Goal: Obtain resource: Obtain resource

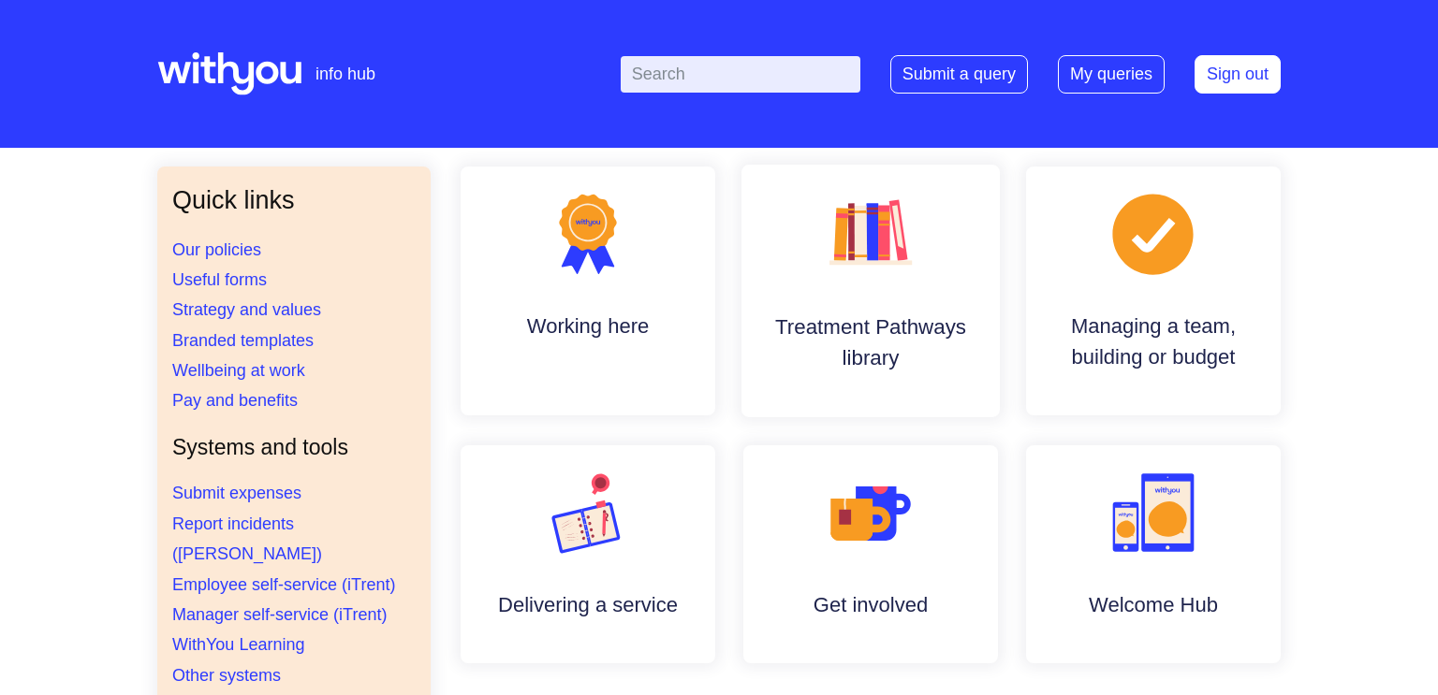
click at [851, 335] on h4 "Treatment Pathways library" at bounding box center [870, 342] width 228 height 63
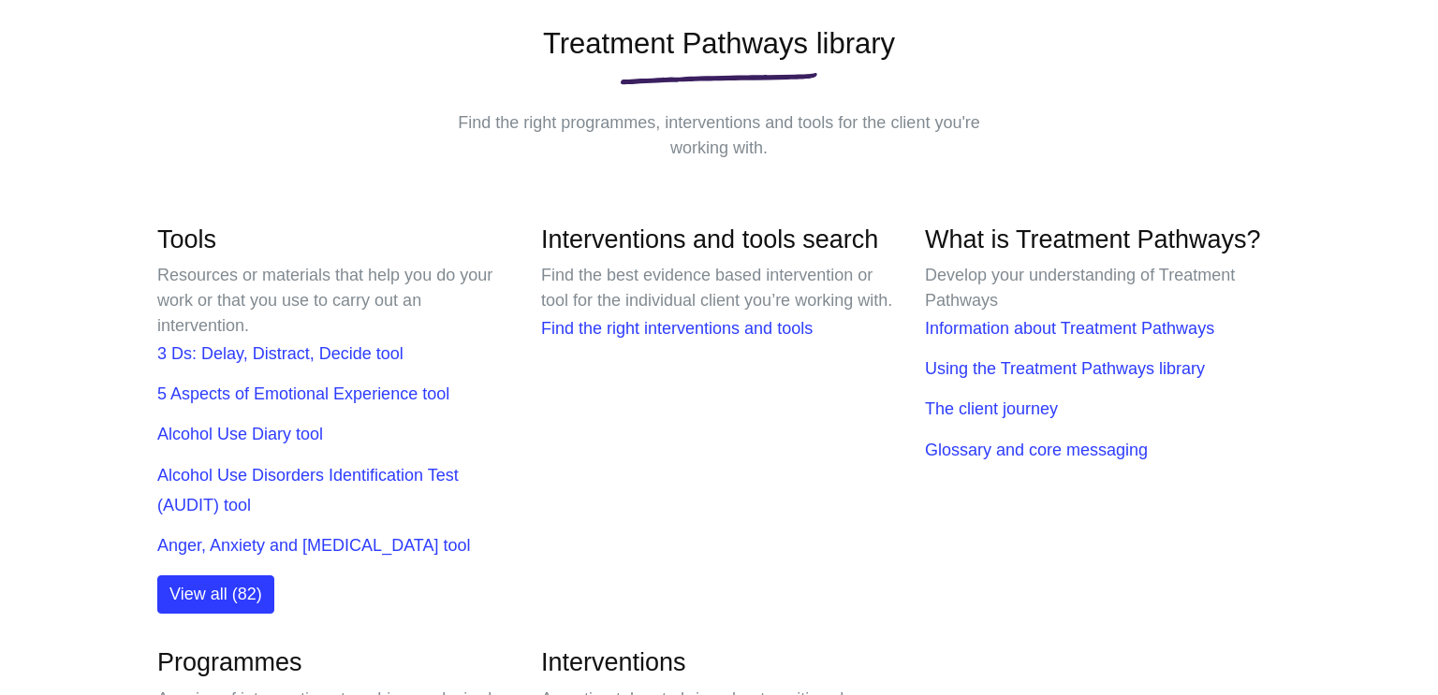
scroll to position [272, 0]
click at [614, 337] on link "Find the right interventions and tools" at bounding box center [676, 327] width 271 height 19
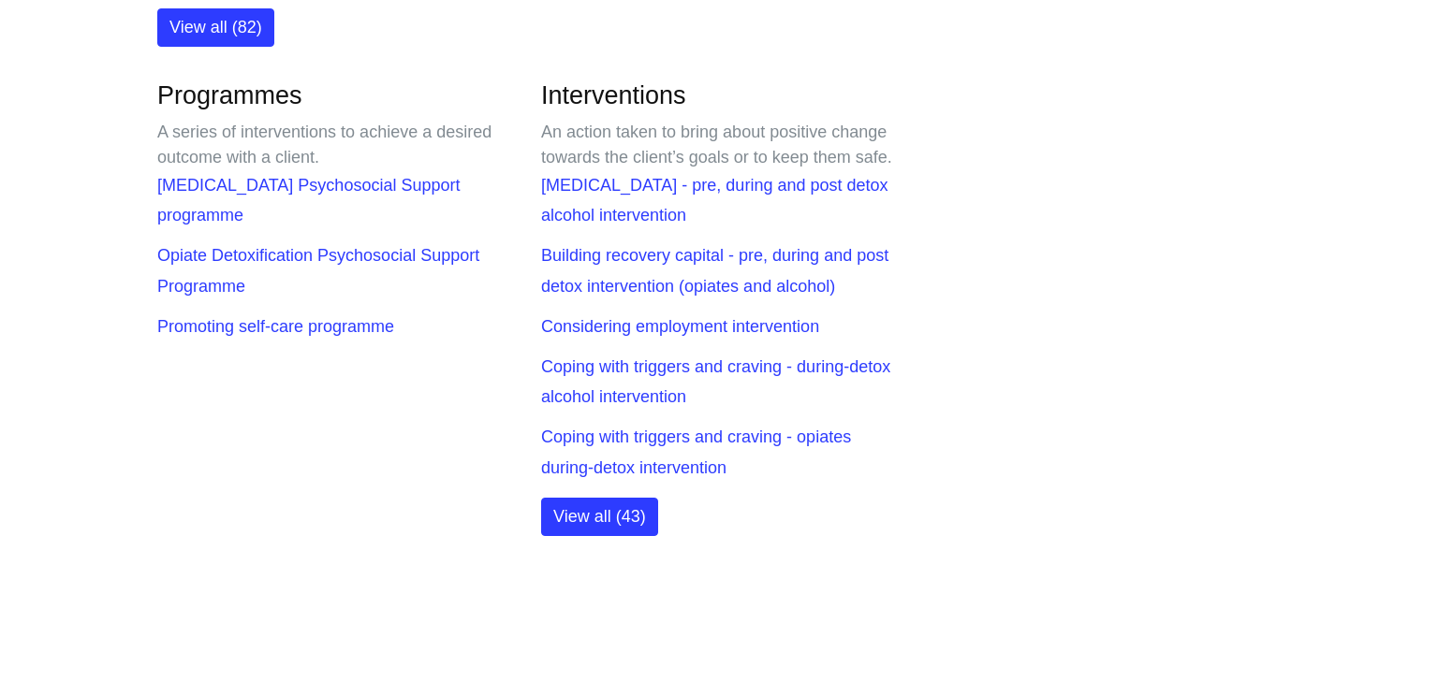
scroll to position [843, 0]
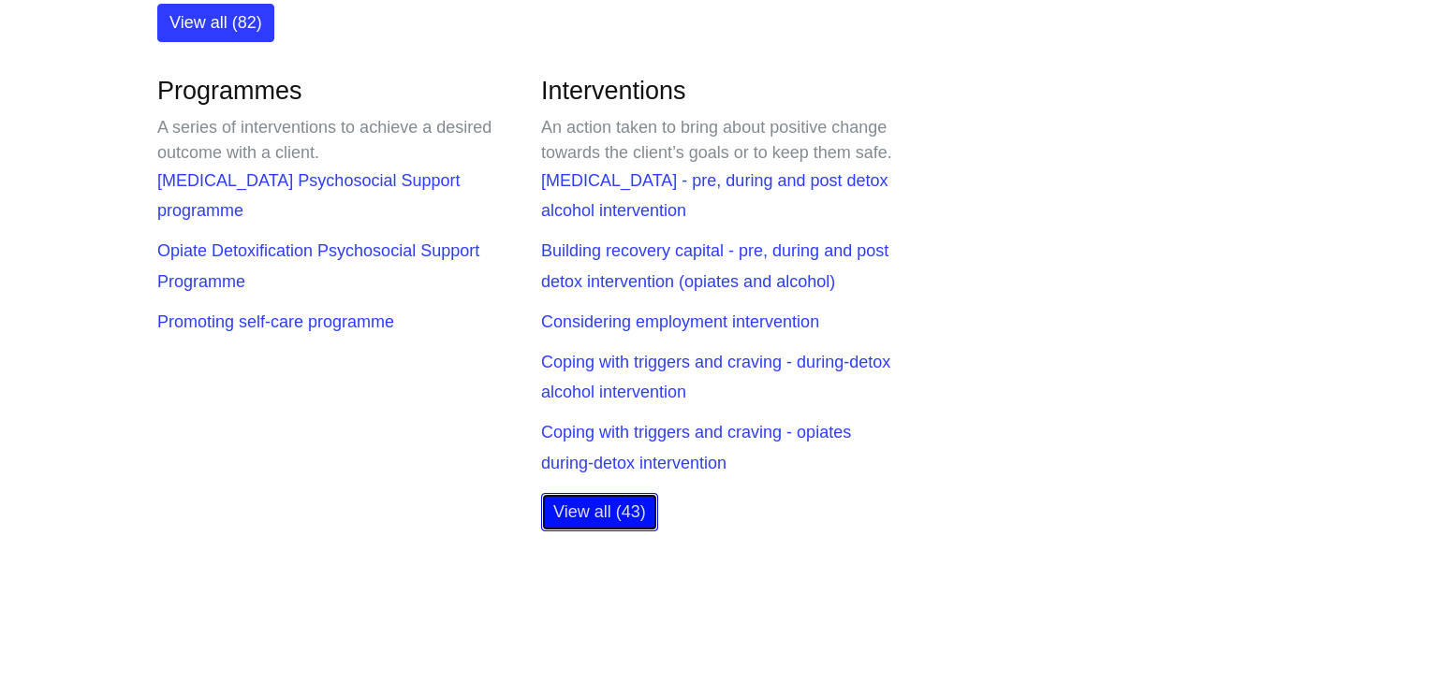
click at [594, 532] on link "View all (43)" at bounding box center [599, 512] width 117 height 38
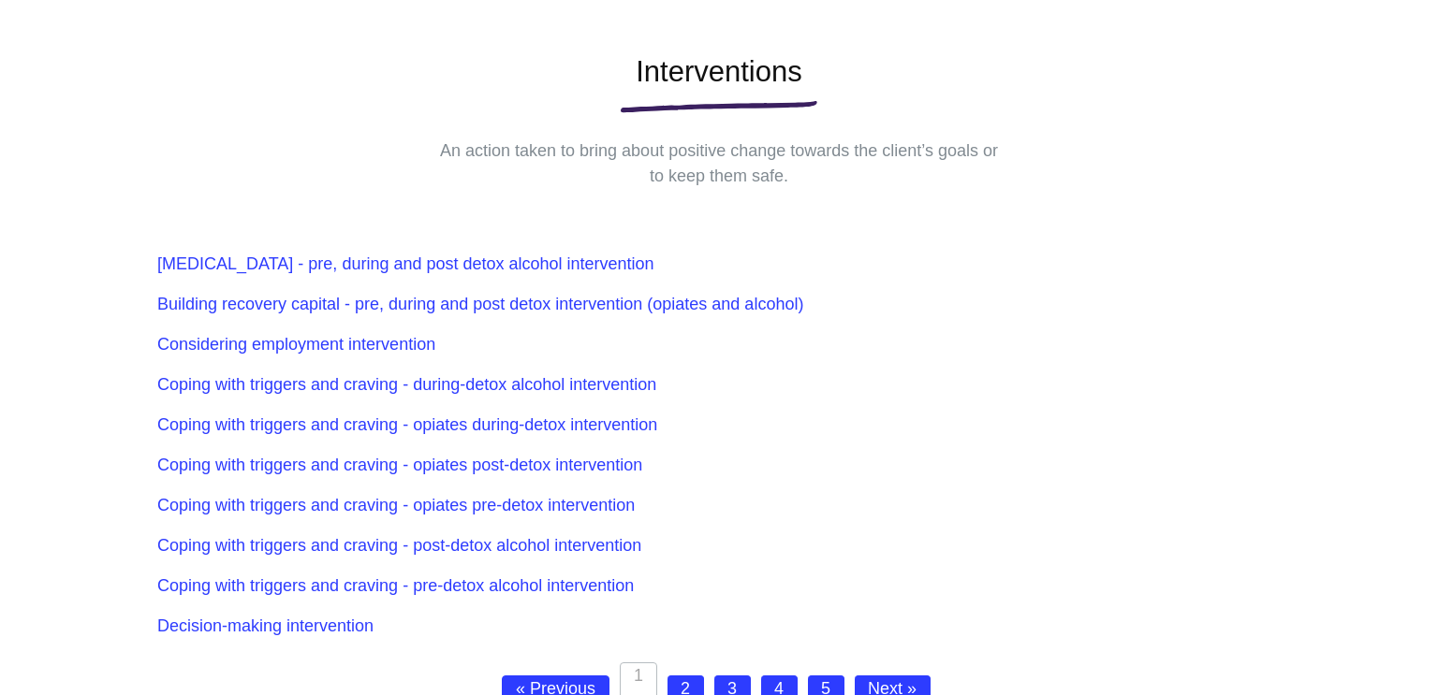
scroll to position [255, 0]
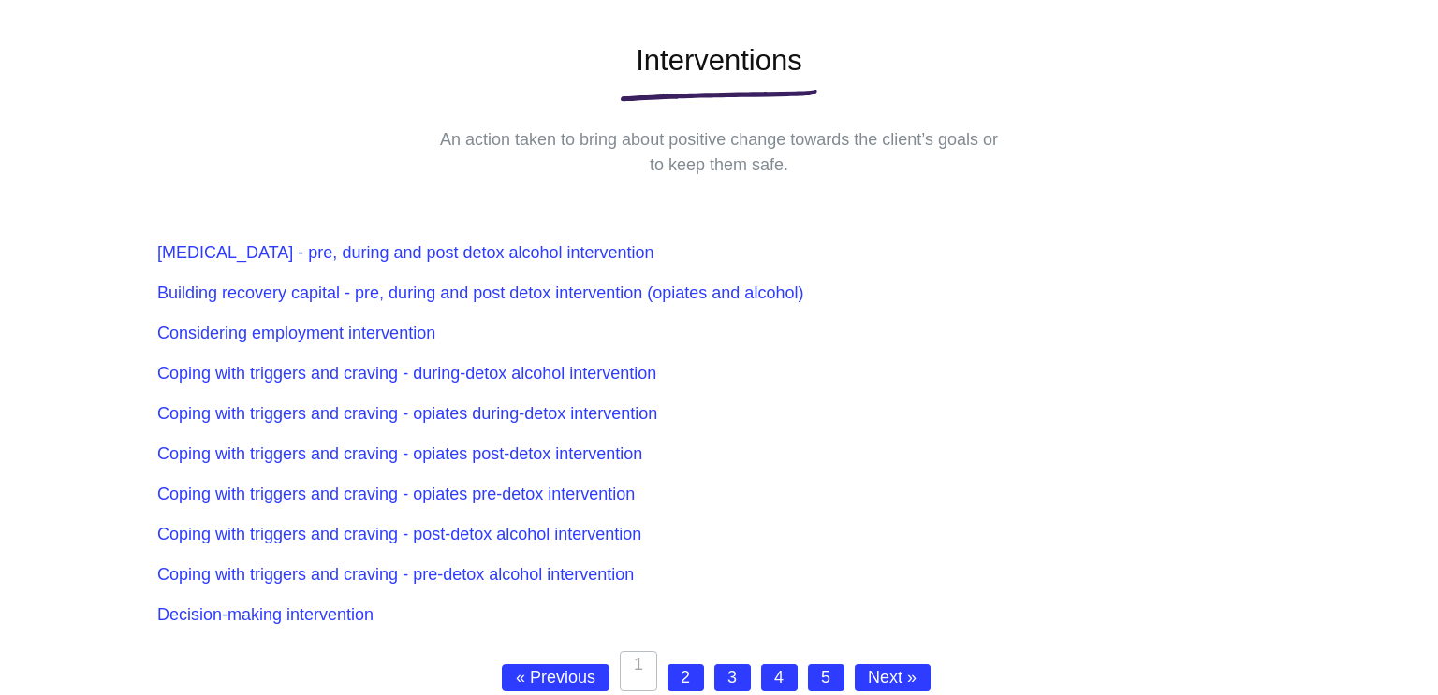
click at [680, 671] on link "2" at bounding box center [685, 678] width 37 height 27
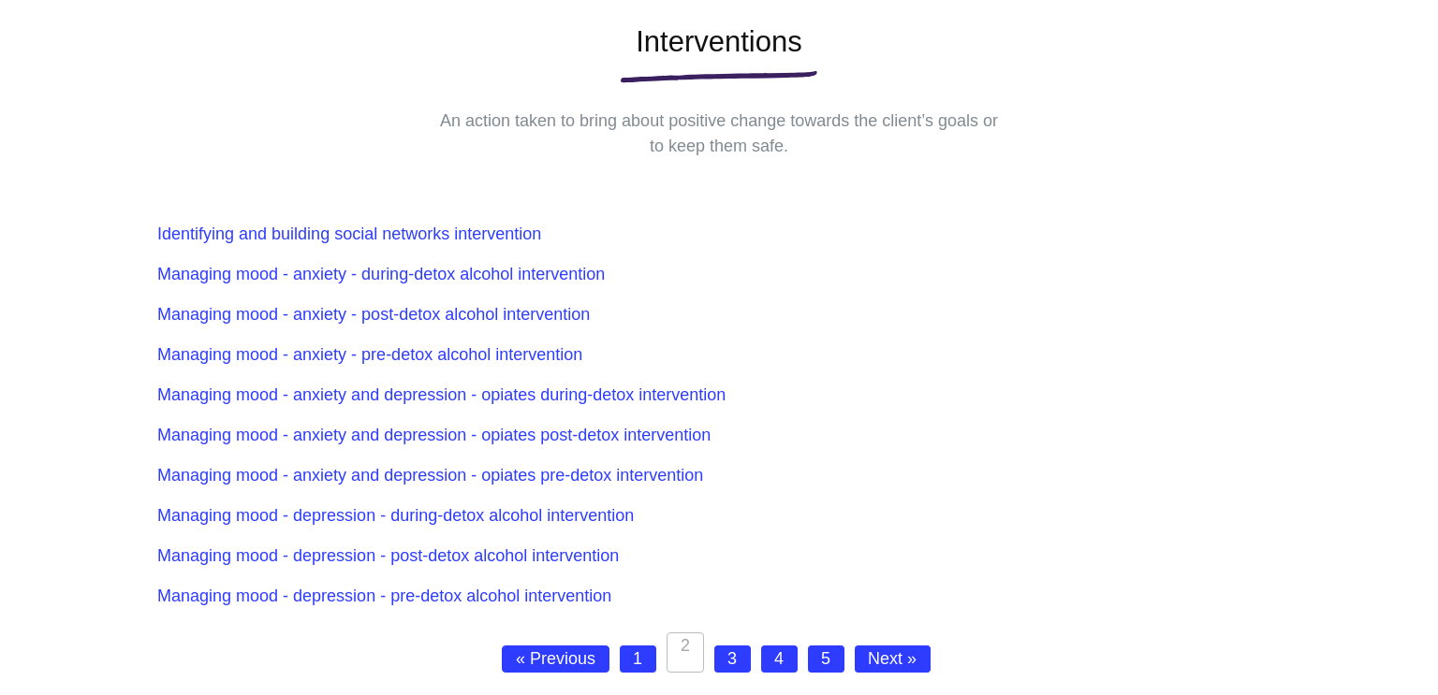
scroll to position [283, 0]
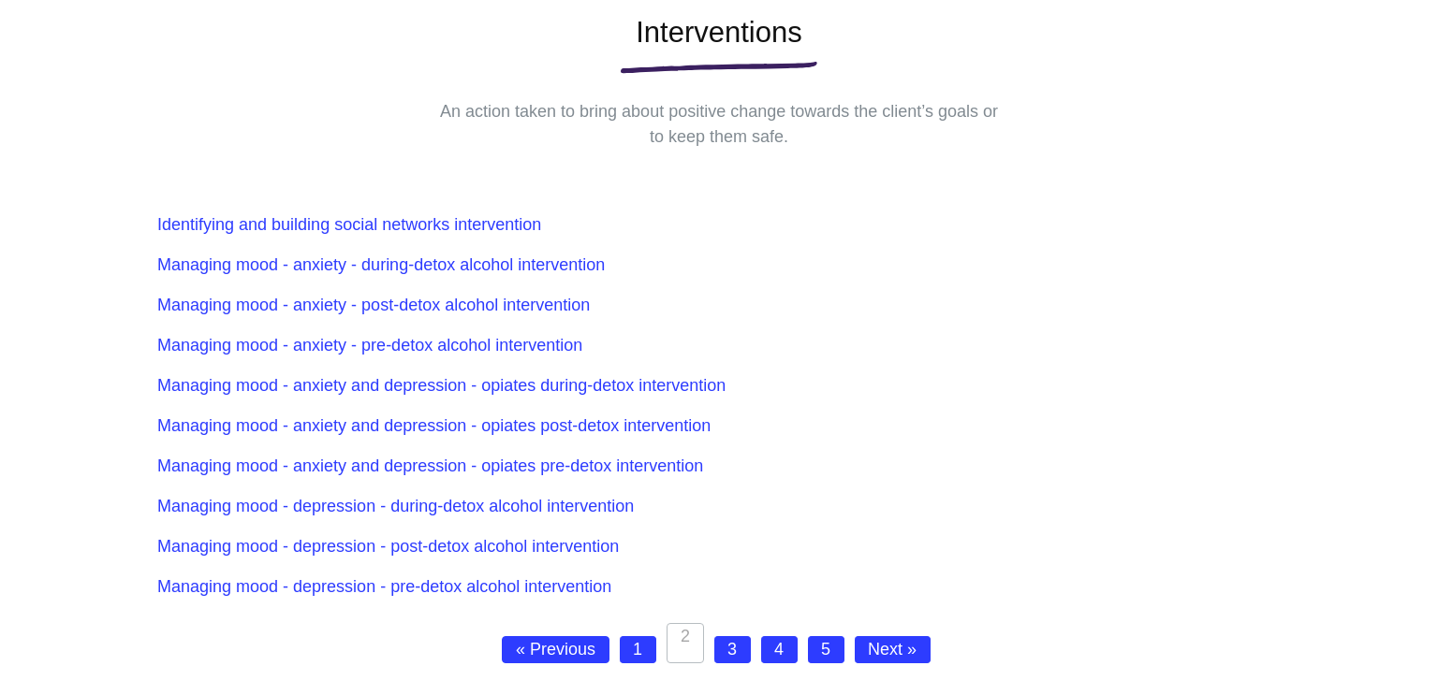
click at [726, 649] on link "3" at bounding box center [732, 649] width 37 height 27
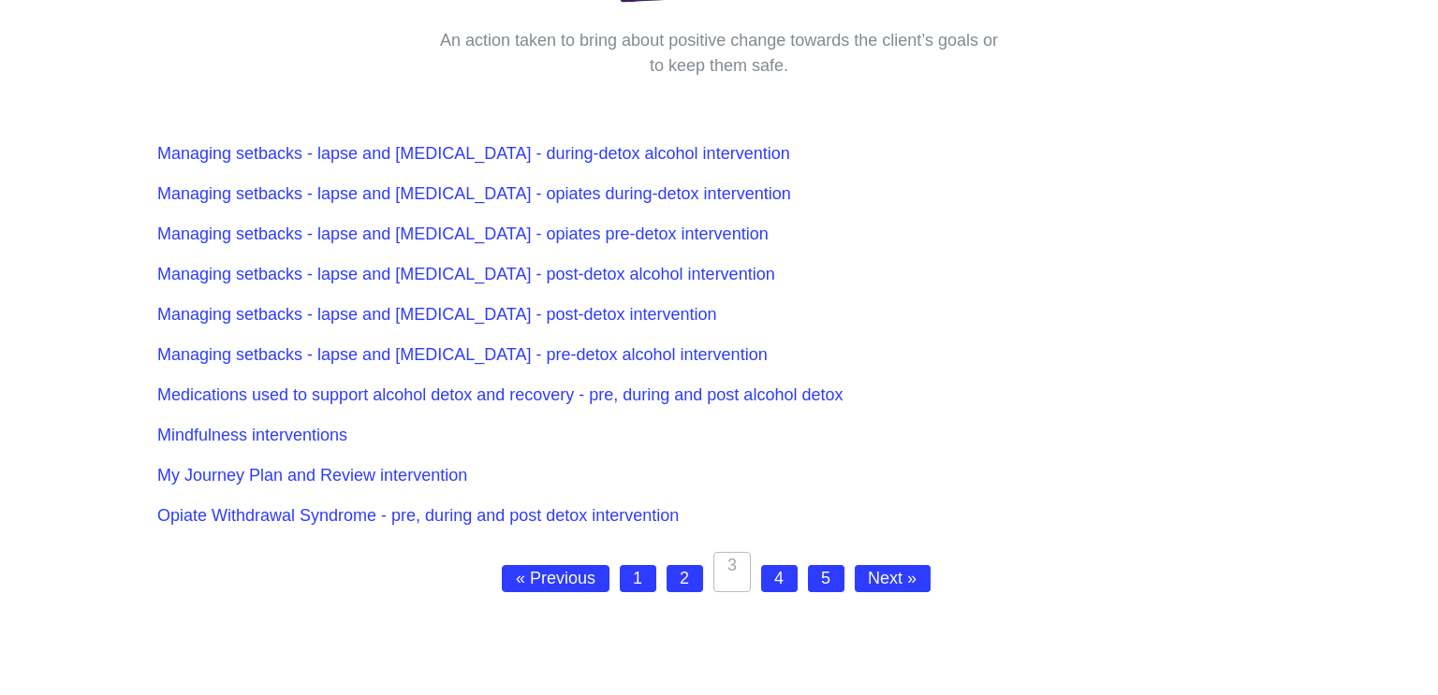
scroll to position [358, 0]
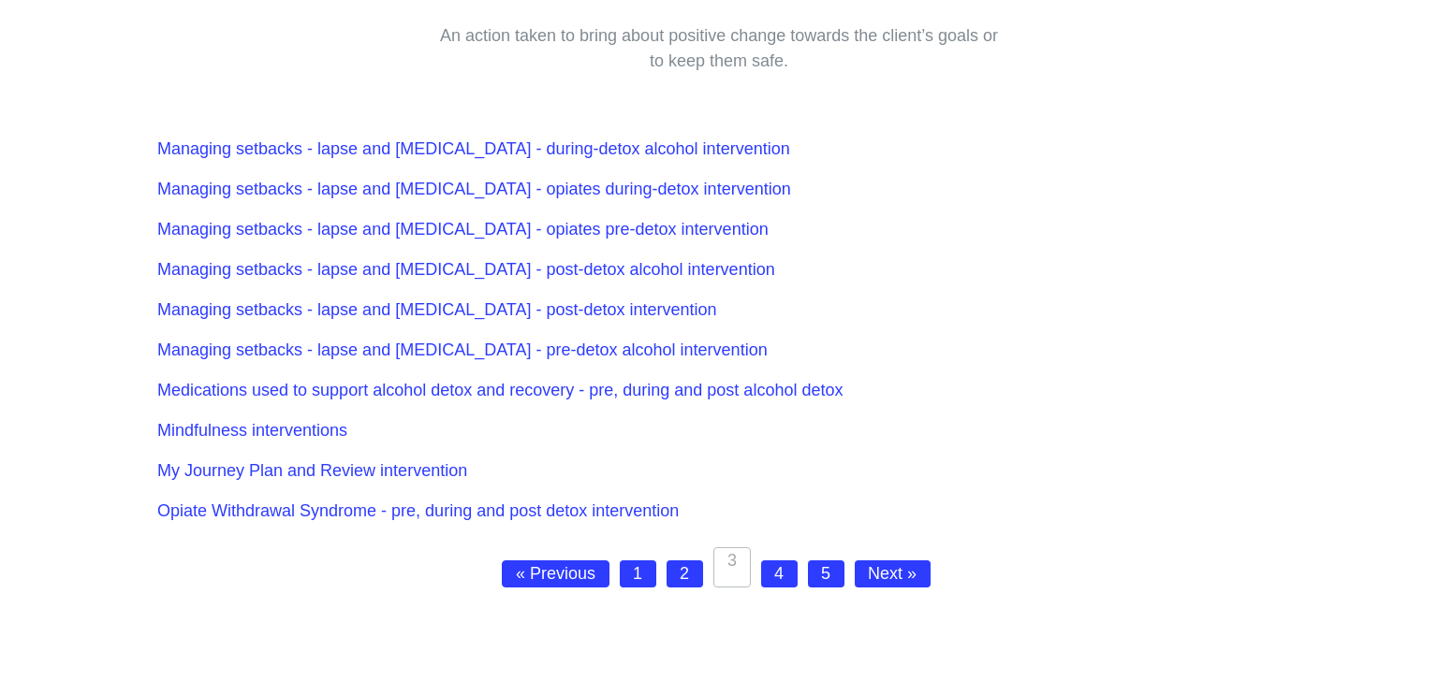
click at [785, 576] on link "4" at bounding box center [779, 574] width 37 height 27
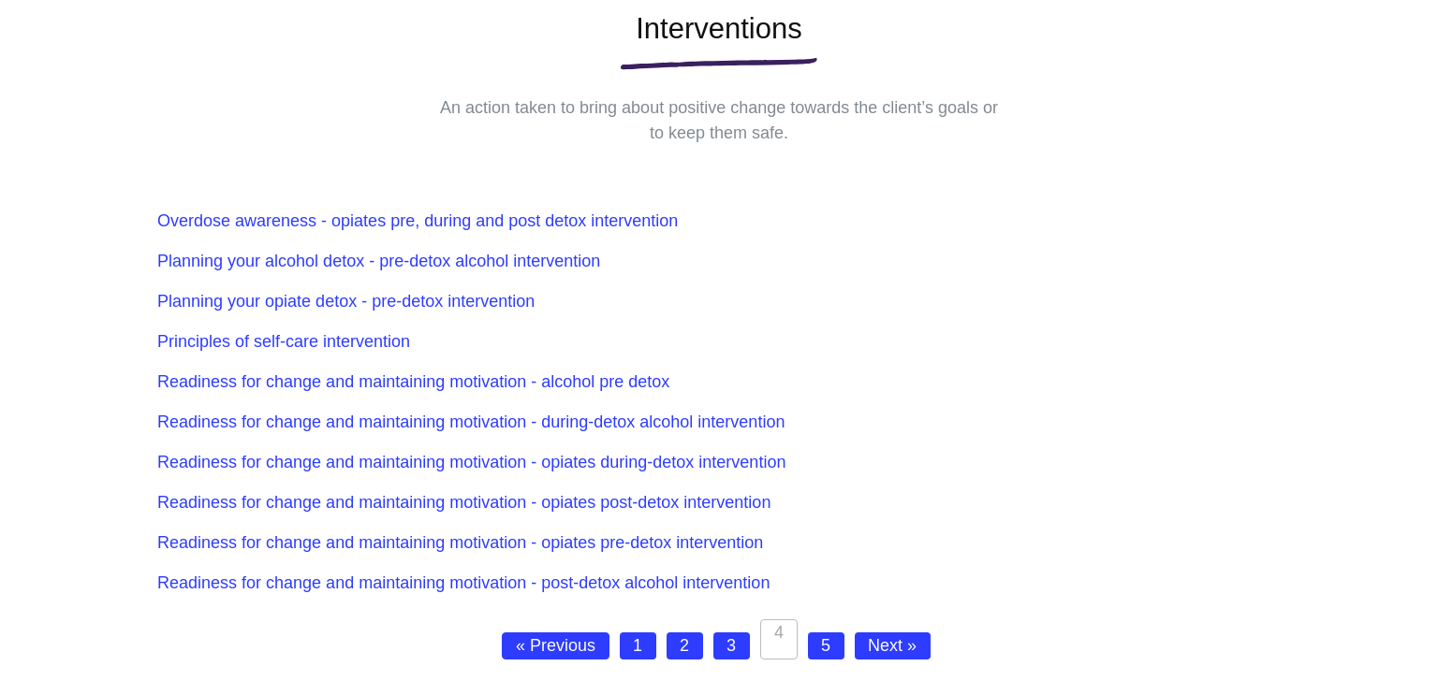
scroll to position [287, 0]
click at [533, 383] on link "Readiness for change and maintaining motivation - alcohol pre detox" at bounding box center [413, 381] width 512 height 19
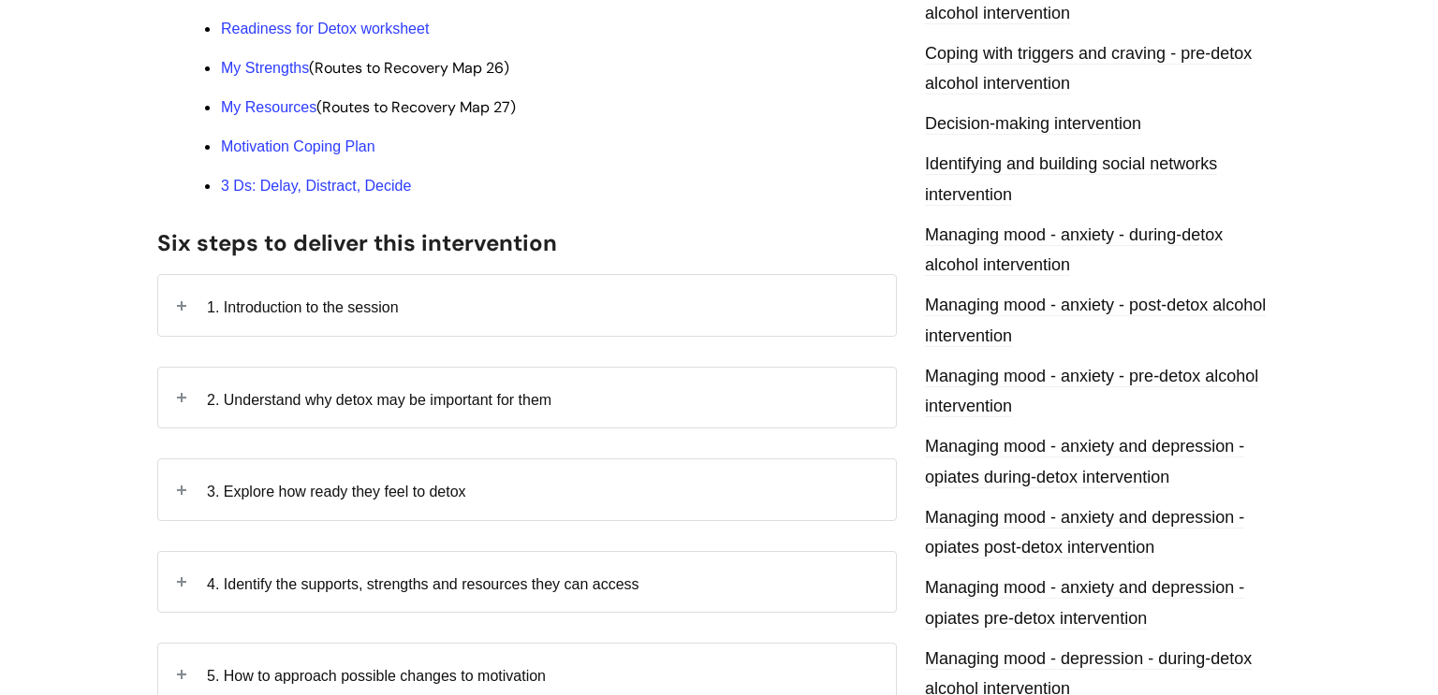
scroll to position [568, 0]
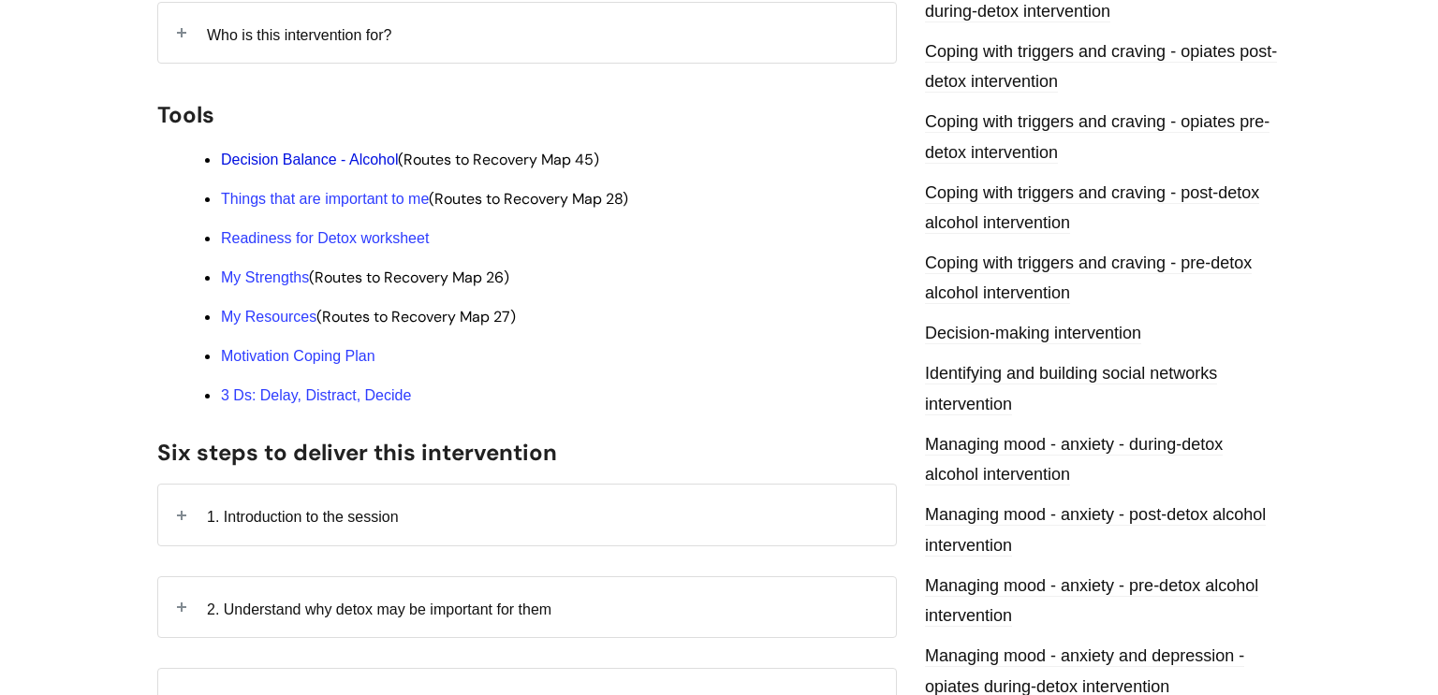
click at [290, 168] on link "Decision Balance - Alcohol" at bounding box center [309, 160] width 177 height 16
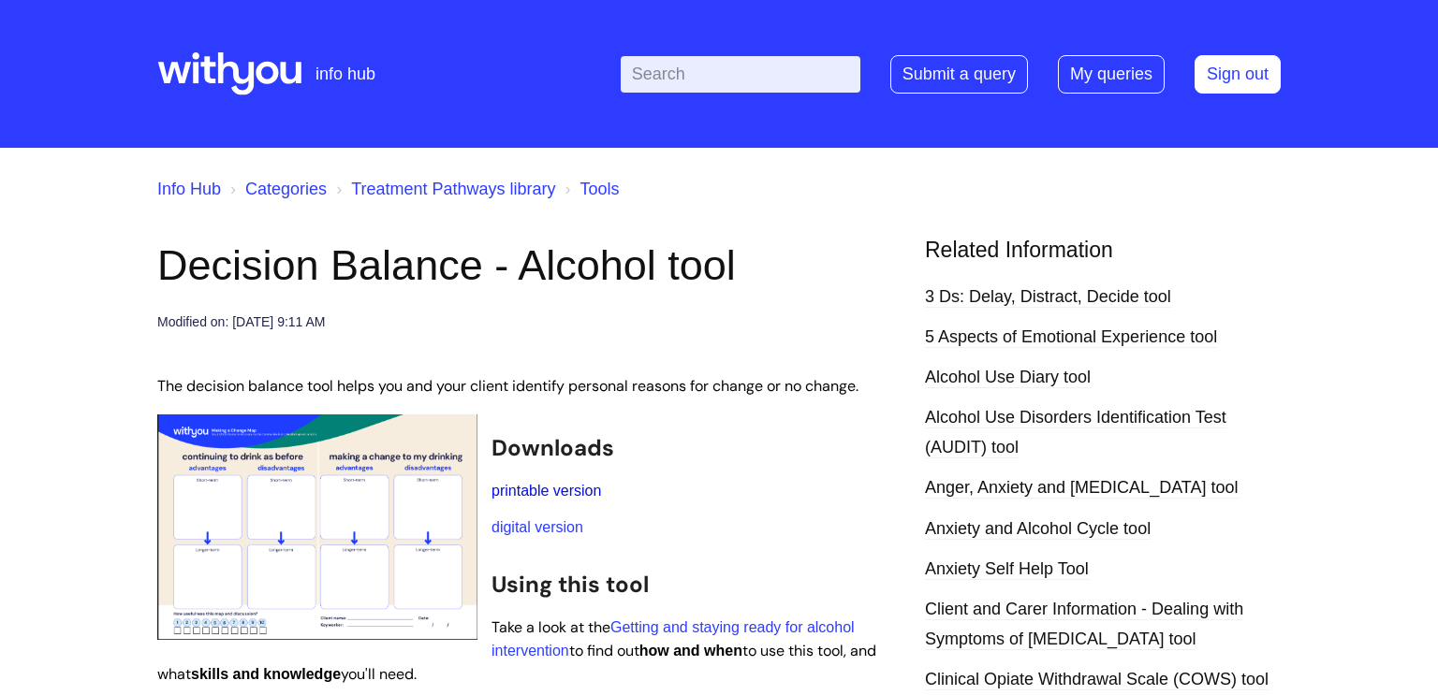
click at [553, 495] on link "printable version" at bounding box center [546, 491] width 110 height 16
